Goal: Feedback & Contribution: Contribute content

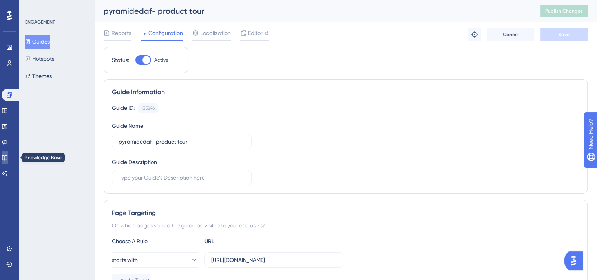
click at [8, 156] on icon at bounding box center [5, 158] width 6 height 6
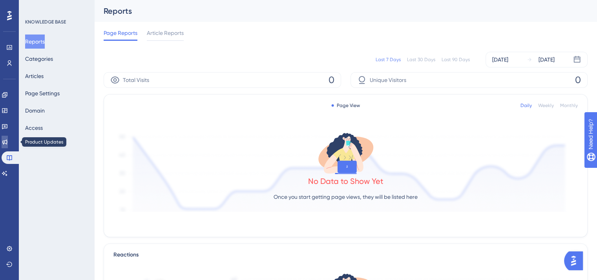
click at [8, 147] on link at bounding box center [5, 142] width 6 height 13
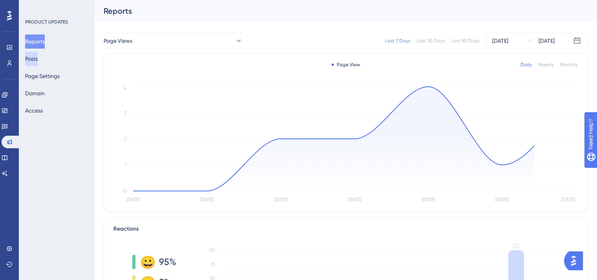
click at [36, 59] on button "Posts" at bounding box center [31, 59] width 13 height 14
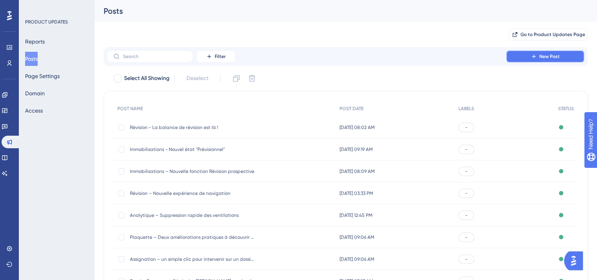
click at [527, 53] on button "New Post" at bounding box center [545, 56] width 78 height 13
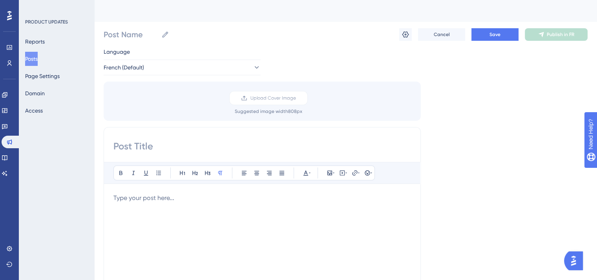
click at [211, 247] on div at bounding box center [261, 279] width 297 height 173
click at [211, 233] on div "Maintenance programmée de notre application – Interruption du service [DATE]" at bounding box center [261, 279] width 297 height 173
click at [189, 197] on span "Maintenance programmée de notre application – Interruption du service [DATE]" at bounding box center [226, 197] width 227 height 7
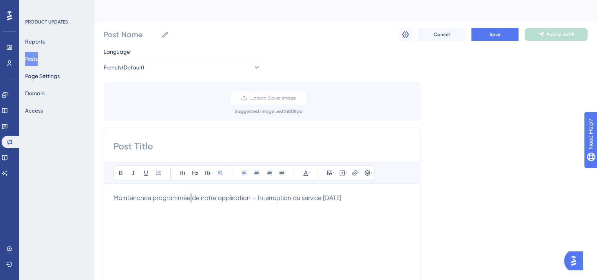
copy span "Maintenance programmée de notre application – Interruption du service [DATE]"
click at [122, 34] on input "Post Name" at bounding box center [131, 34] width 55 height 11
paste input "Maintenance programmée de notre application – Interruption du service [DATE]"
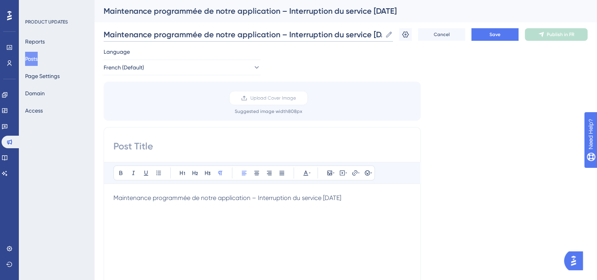
scroll to position [0, 28]
drag, startPoint x: 248, startPoint y: 31, endPoint x: 176, endPoint y: 33, distance: 72.6
click at [176, 33] on input "Maintenance programmée de notre application – Interruption du service [DATE]" at bounding box center [243, 34] width 278 height 11
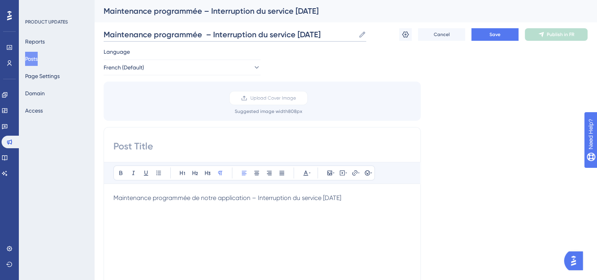
scroll to position [0, 0]
type input "Maintenance programmée – Interruption du service [DATE]"
click at [245, 240] on div "Maintenance programmée de notre application – Interruption du service [DATE]" at bounding box center [261, 279] width 297 height 173
click at [278, 195] on span "Maintenance programmée de notre application – Interruption du service [DATE]" at bounding box center [226, 197] width 227 height 7
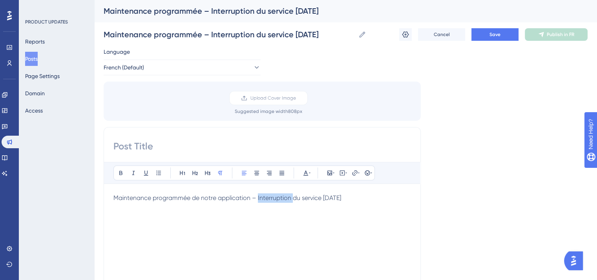
click at [278, 195] on span "Maintenance programmée de notre application – Interruption du service [DATE]" at bounding box center [226, 197] width 227 height 7
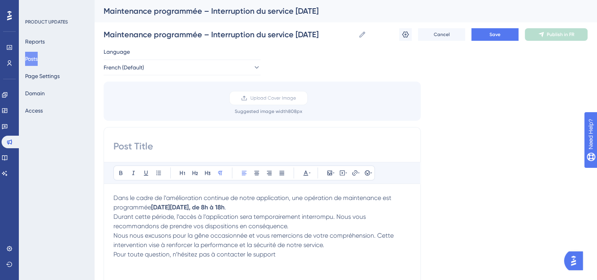
click at [298, 222] on p "Dans le cadre de l’amélioration continue de notre application, une opération de…" at bounding box center [261, 226] width 297 height 66
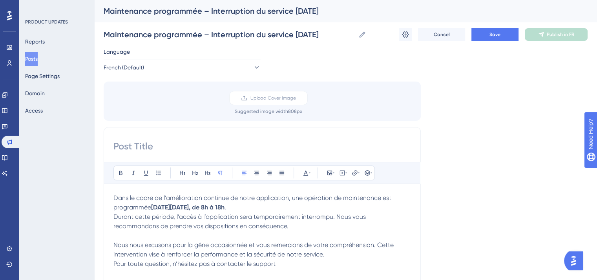
click at [269, 202] on p "Dans le cadre de l’amélioration continue de notre application, une opération de…" at bounding box center [261, 230] width 297 height 75
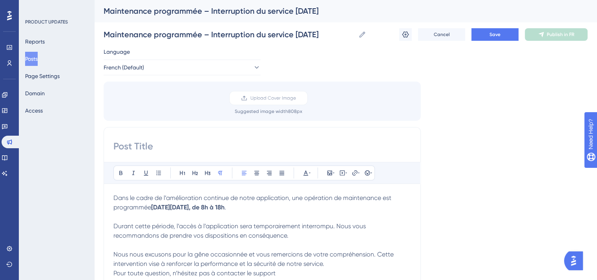
click at [258, 253] on span "Nous nous excusons pour la gêne occasionnée et vous remercions de votre compréh…" at bounding box center [254, 259] width 282 height 17
click at [378, 255] on span "Nous nous excusons pour la gêne occasionnée et vous remercions de votre compréh…" at bounding box center [254, 259] width 282 height 17
click at [358, 262] on p "Dans le cadre de l’amélioration continue de notre application, une opération de…" at bounding box center [261, 235] width 297 height 85
click at [300, 253] on span "Nous nous excusons pour la gêne occasionnée et vous remercions de votre compréh…" at bounding box center [244, 254] width 262 height 7
click at [0, 0] on lt-span "remercions pour" at bounding box center [0, 0] width 0 height 0
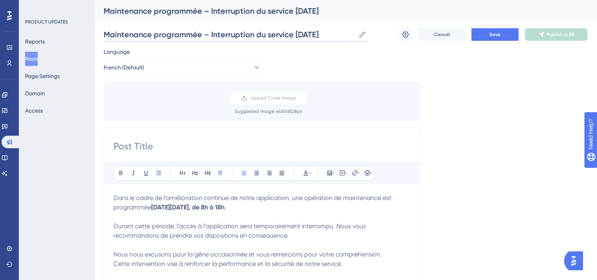
click at [124, 33] on input "Maintenance programmée – Interruption du service [DATE]" at bounding box center [229, 34] width 251 height 11
click at [154, 145] on input at bounding box center [261, 146] width 297 height 13
paste input "Maintenance programmée – Interruption du service [DATE]"
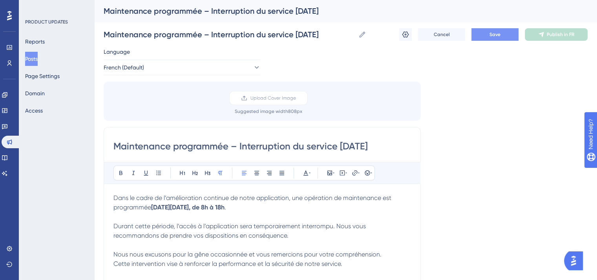
type input "Maintenance programmée – Interruption du service [DATE]"
click at [504, 30] on button "Save" at bounding box center [494, 34] width 47 height 13
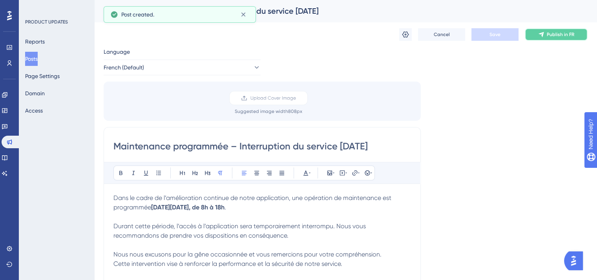
click at [559, 36] on span "Publish in FR" at bounding box center [559, 34] width 27 height 6
